Goal: Navigation & Orientation: Find specific page/section

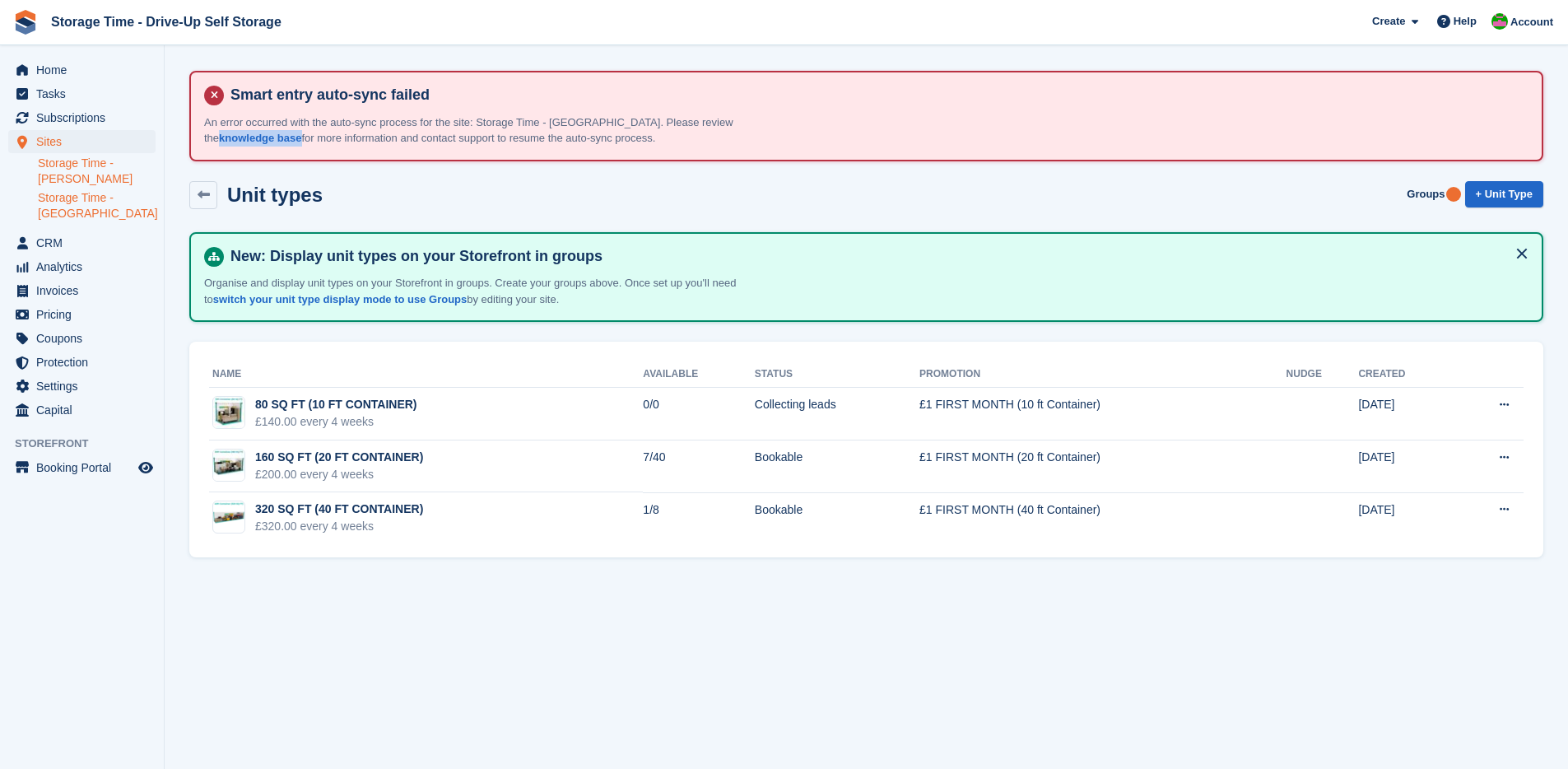
click at [68, 174] on link "Storage Time - [PERSON_NAME]" at bounding box center [97, 171] width 118 height 31
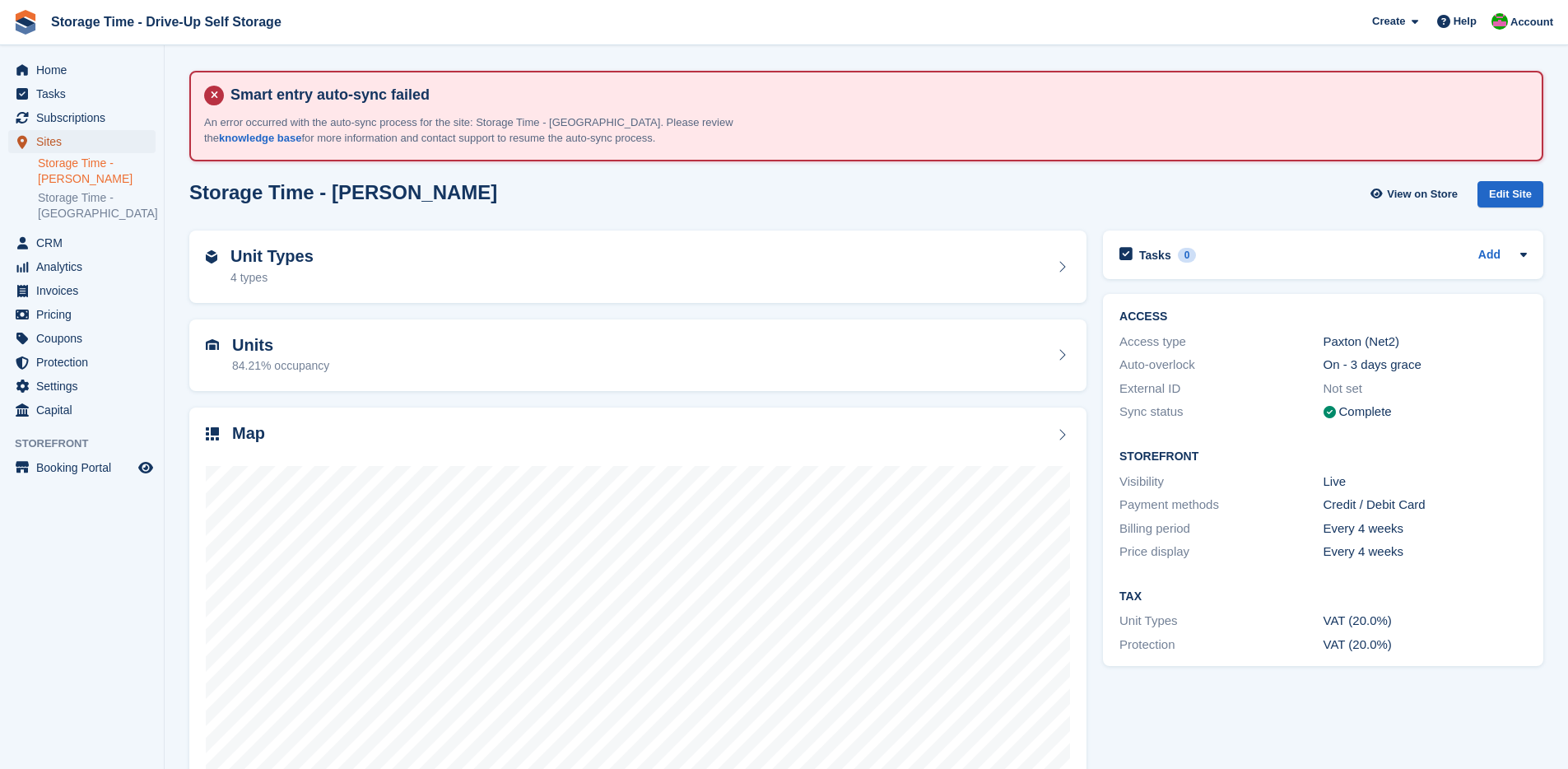
click at [73, 147] on span "Sites" at bounding box center [86, 141] width 98 height 23
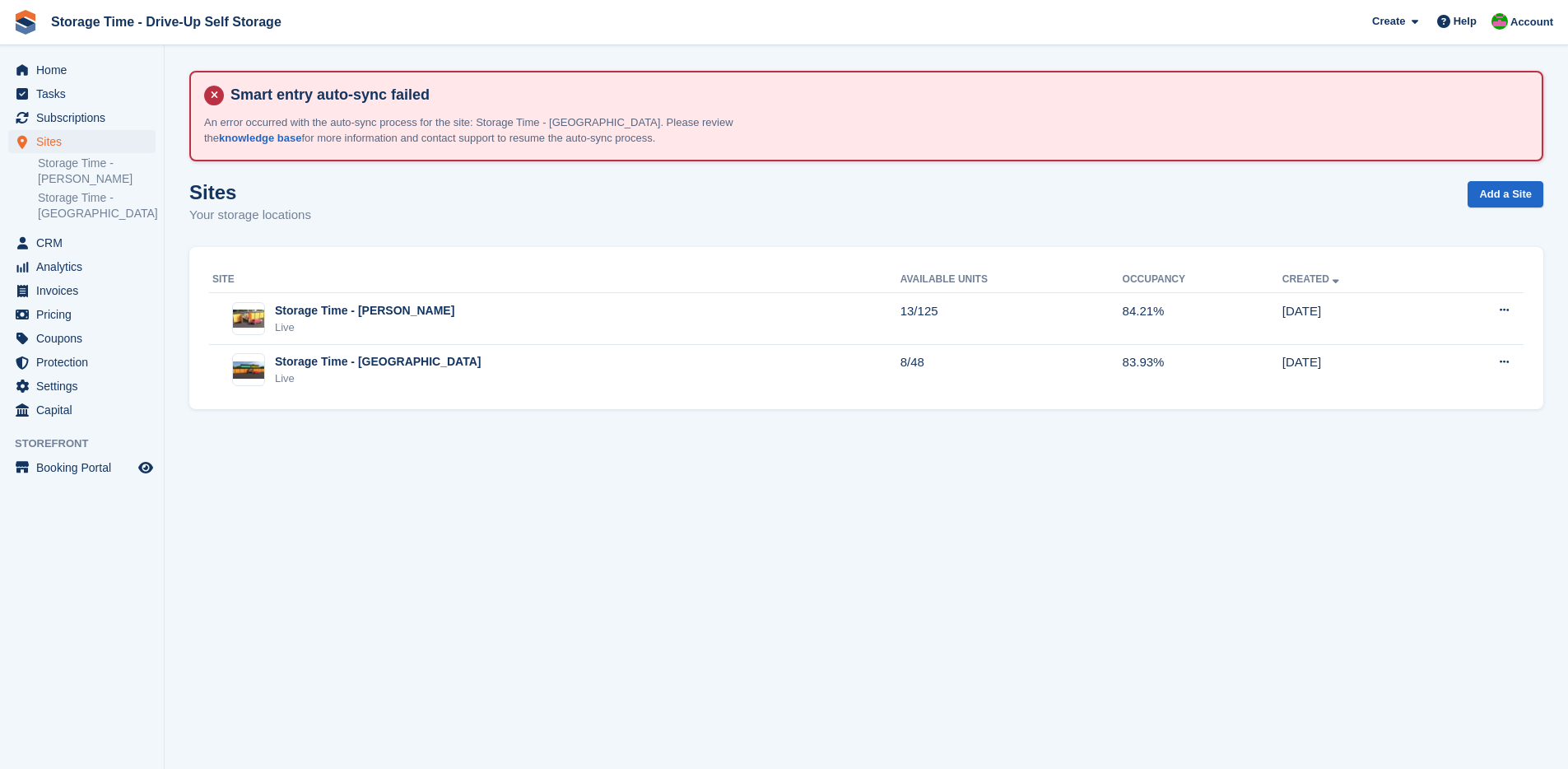
click at [561, 588] on section "Smart entry auto-sync failed An error occurred with the auto-sync process for t…" at bounding box center [866, 384] width 1403 height 769
click at [73, 171] on link "Storage Time - [PERSON_NAME]" at bounding box center [97, 171] width 118 height 31
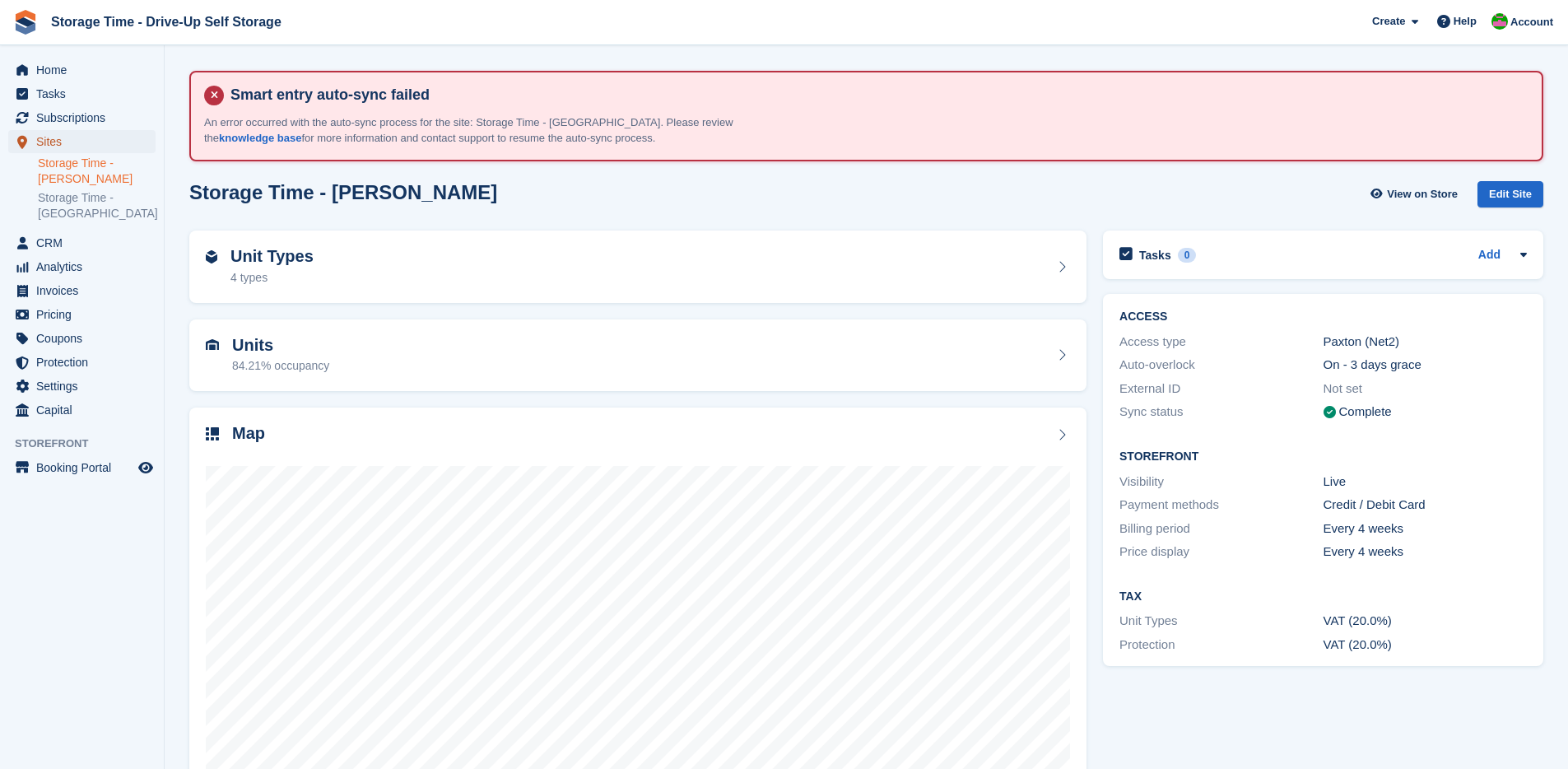
click at [62, 146] on span "Sites" at bounding box center [86, 141] width 98 height 23
click at [76, 118] on span "Subscriptions" at bounding box center [86, 117] width 98 height 23
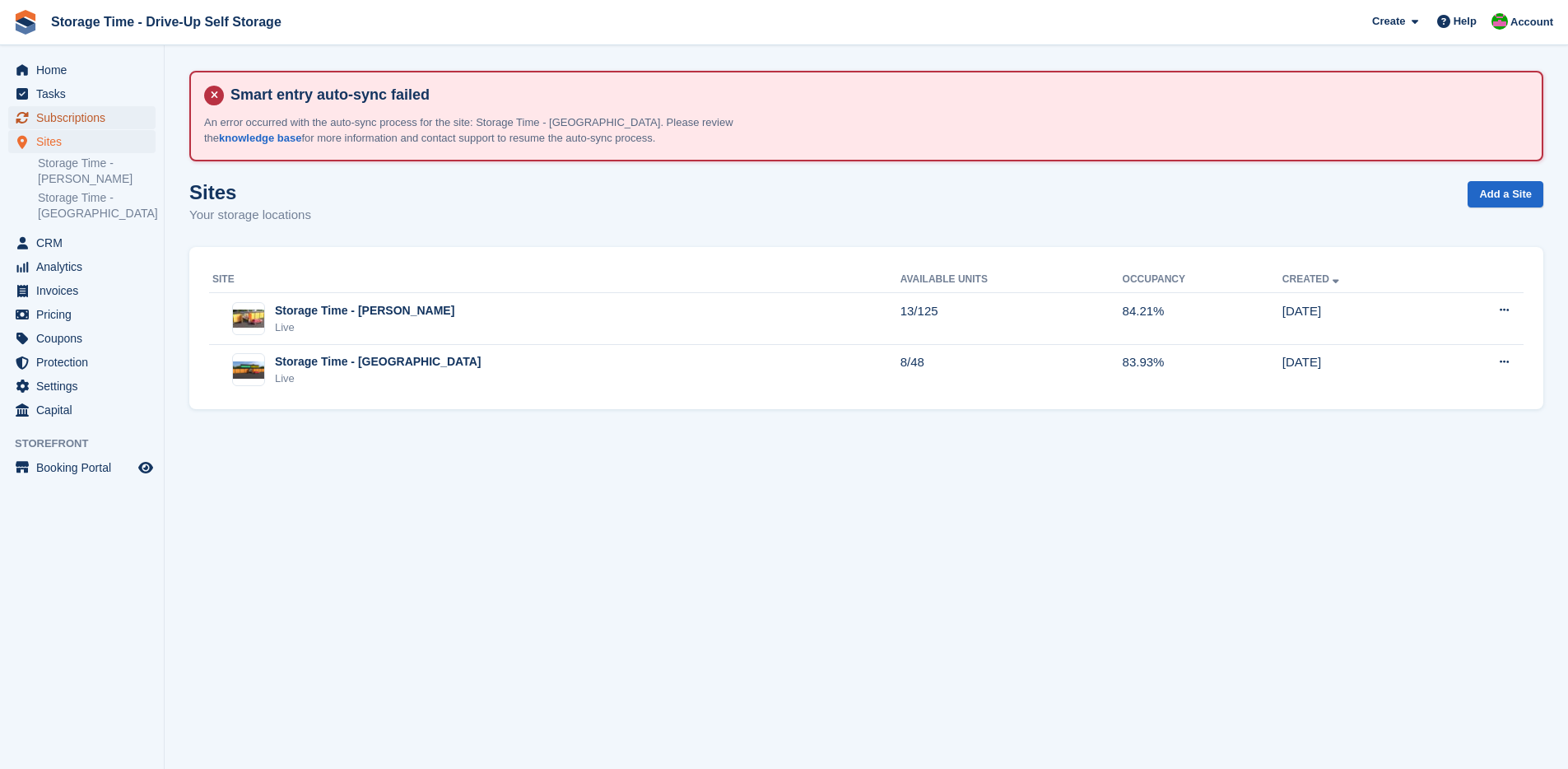
click at [62, 121] on span "Subscriptions" at bounding box center [86, 117] width 98 height 23
